Goal: Use online tool/utility: Utilize a website feature to perform a specific function

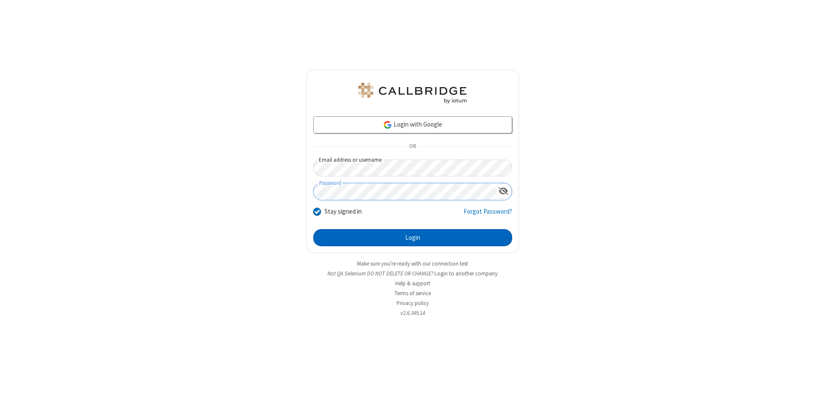
click at [412, 238] on button "Login" at bounding box center [412, 237] width 199 height 17
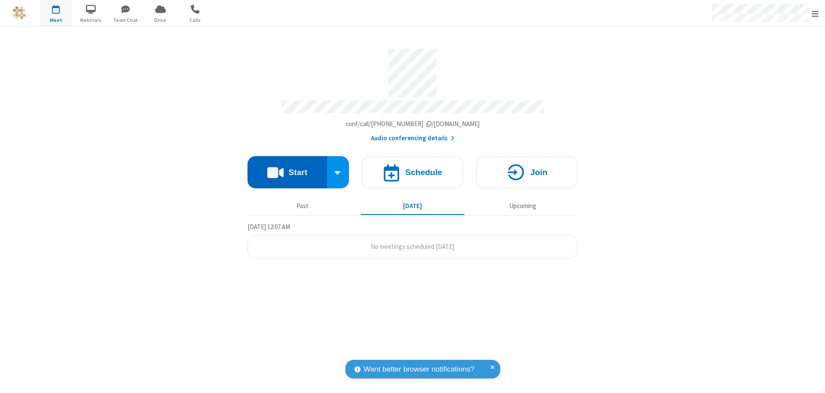
click at [287, 168] on button "Start" at bounding box center [286, 172] width 79 height 32
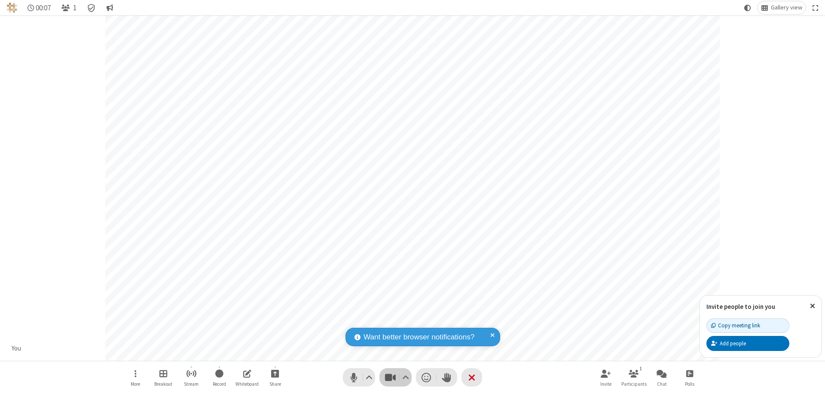
click at [390, 378] on span "Stop video (⌘+Shift+V)" at bounding box center [390, 378] width 13 height 12
click at [390, 378] on span "Start video (⌘+Shift+V)" at bounding box center [390, 378] width 13 height 12
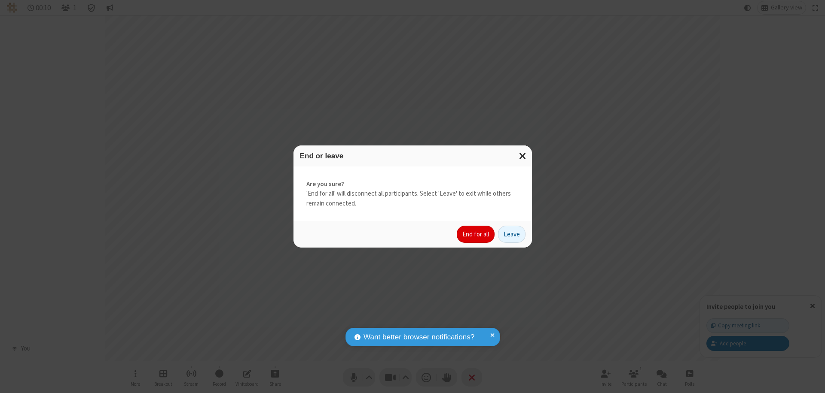
click at [476, 235] on button "End for all" at bounding box center [476, 234] width 38 height 17
